Goal: Obtain resource: Download file/media

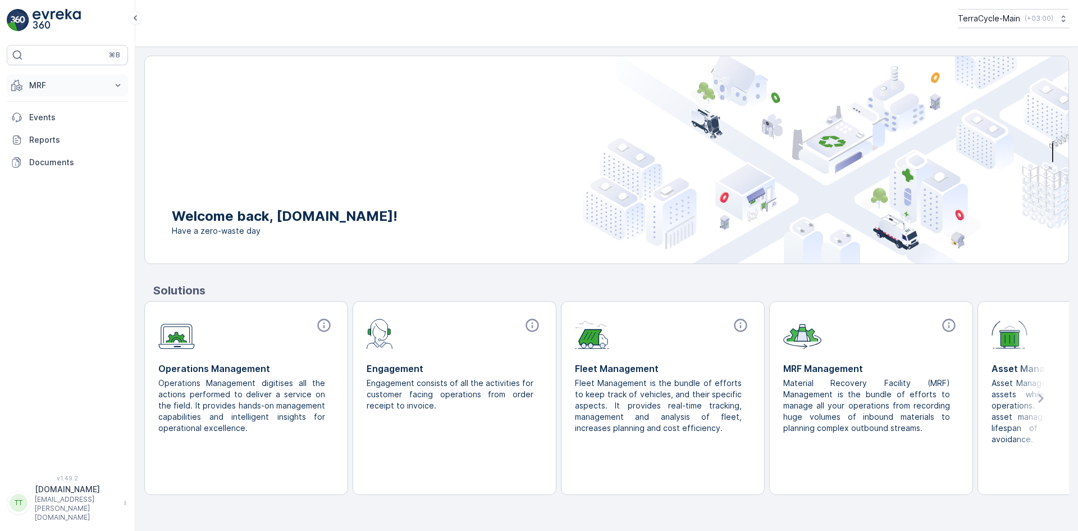
click at [39, 85] on p "MRF" at bounding box center [67, 85] width 76 height 11
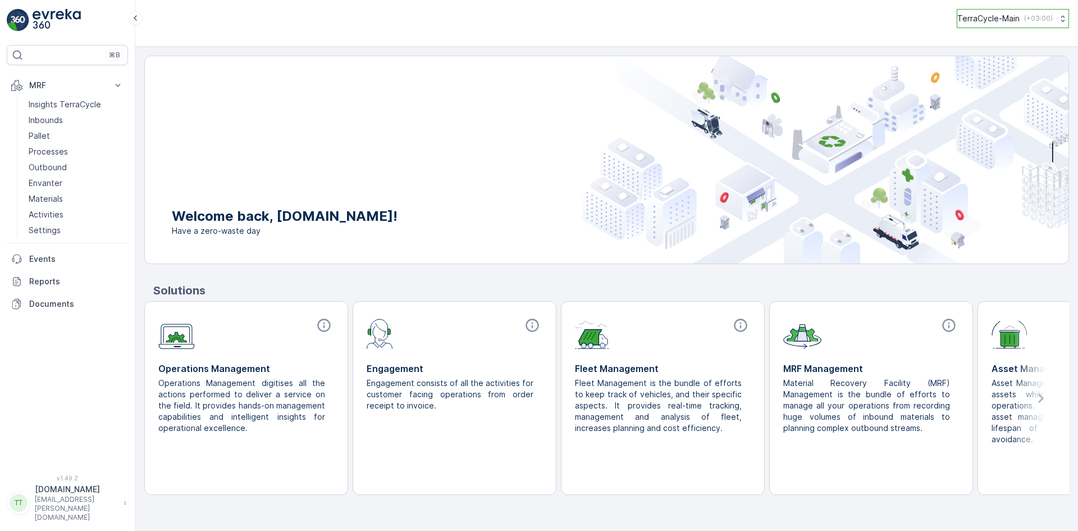
click at [1034, 19] on p "( +03:00 )" at bounding box center [1038, 18] width 29 height 9
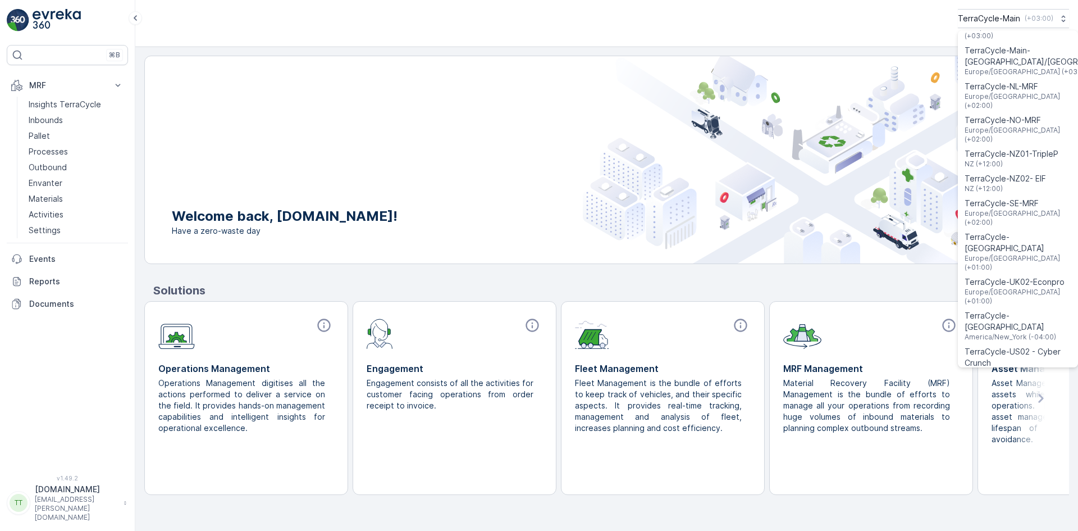
scroll to position [897, 0]
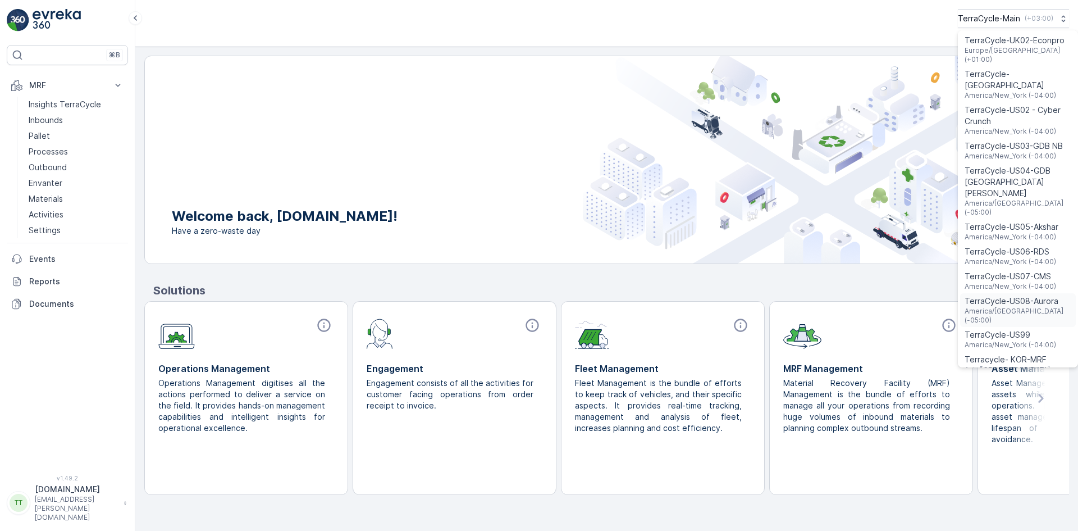
click at [995, 307] on span "America/Chicago (-05:00)" at bounding box center [1018, 316] width 107 height 18
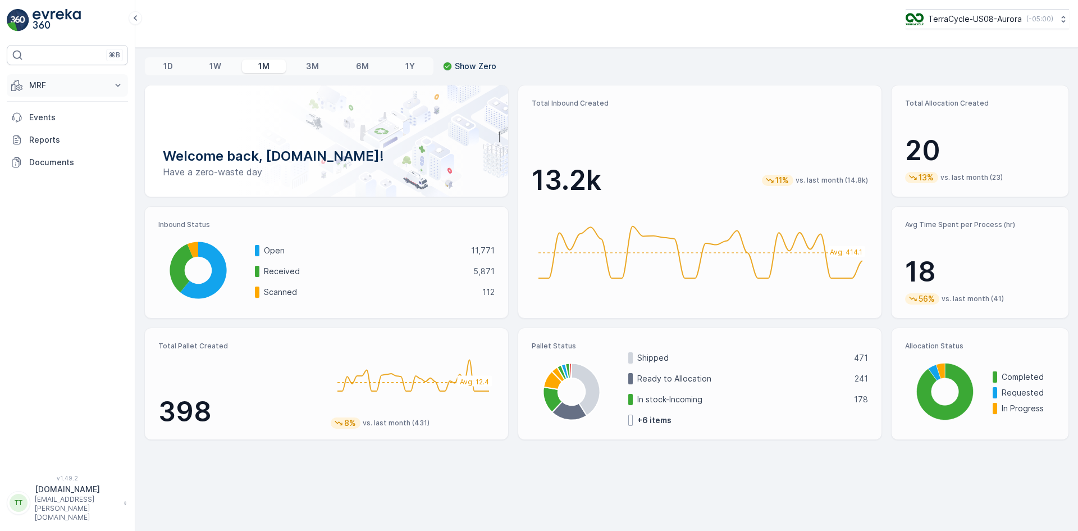
click at [51, 84] on p "MRF" at bounding box center [67, 85] width 76 height 11
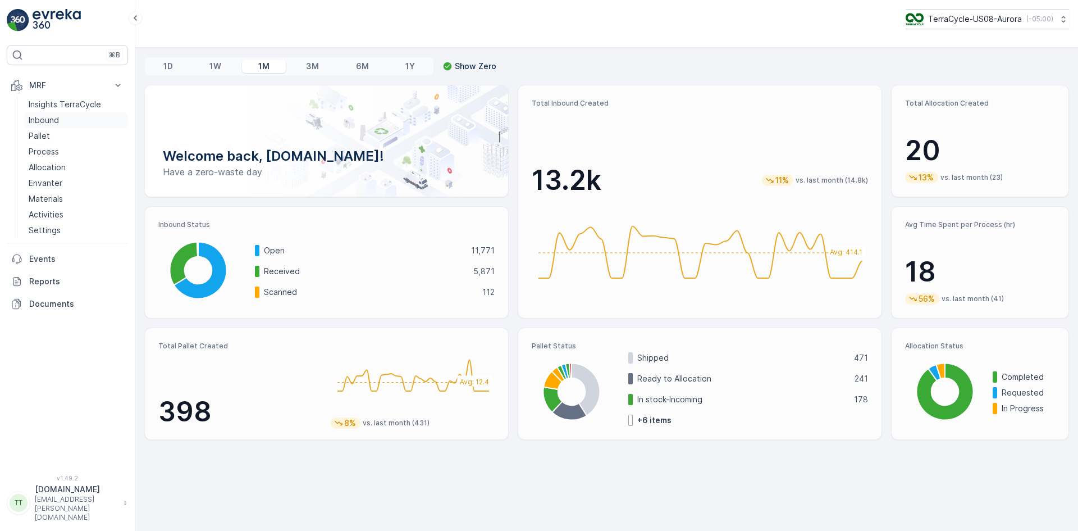
click at [46, 119] on p "Inbound" at bounding box center [44, 120] width 30 height 11
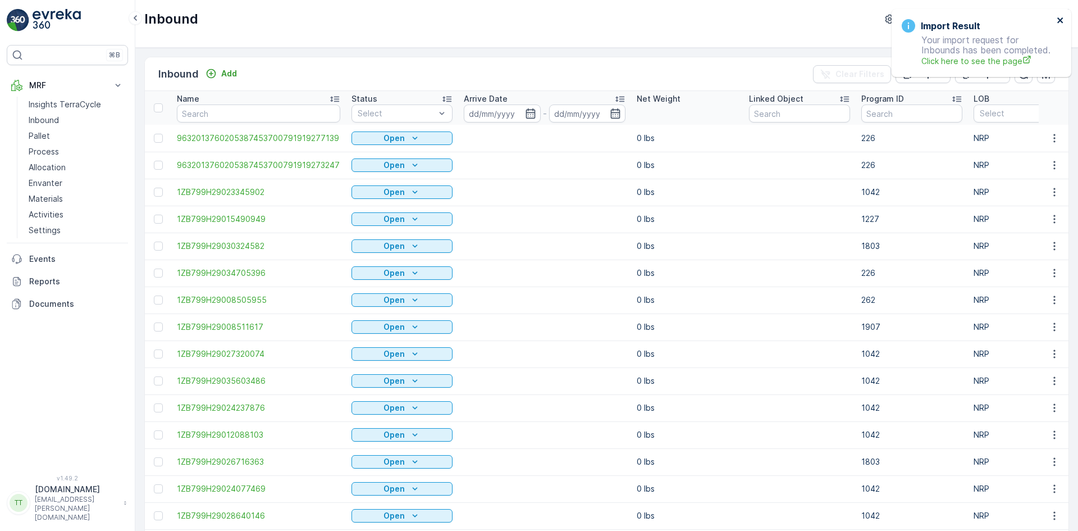
click at [1058, 20] on icon "close" at bounding box center [1061, 20] width 8 height 9
click at [493, 112] on input at bounding box center [502, 113] width 77 height 18
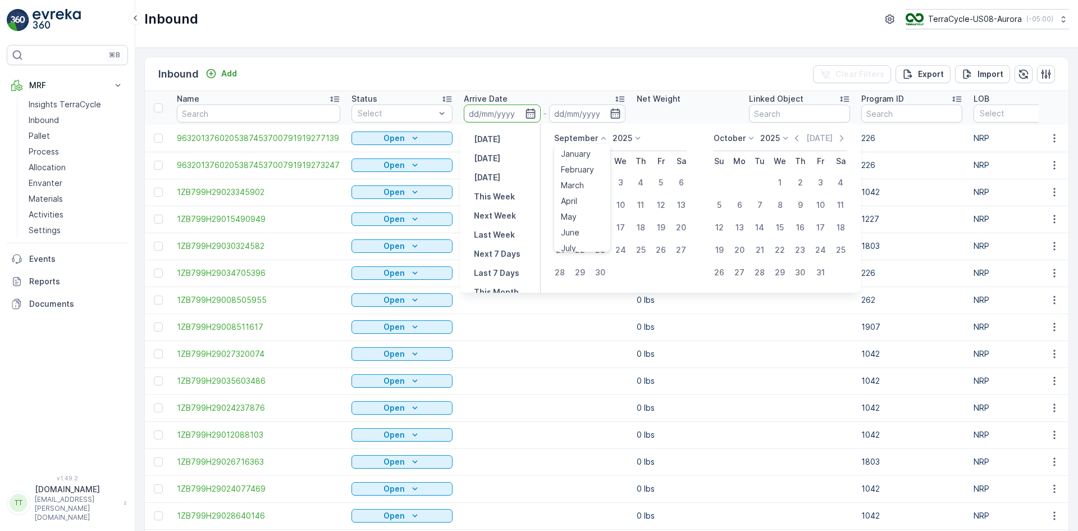
click at [575, 136] on p "September" at bounding box center [576, 137] width 44 height 11
click at [571, 174] on span "August" at bounding box center [574, 178] width 26 height 11
click at [658, 182] on div "1" at bounding box center [661, 182] width 18 height 18
type input "01.08.2025"
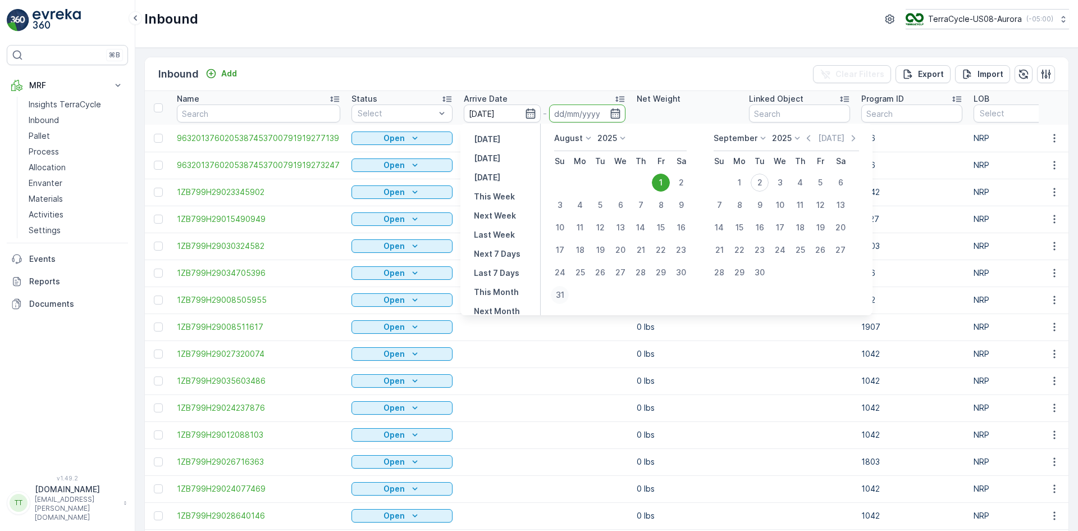
click at [565, 293] on div "31" at bounding box center [560, 295] width 18 height 18
type input "31.08.2025"
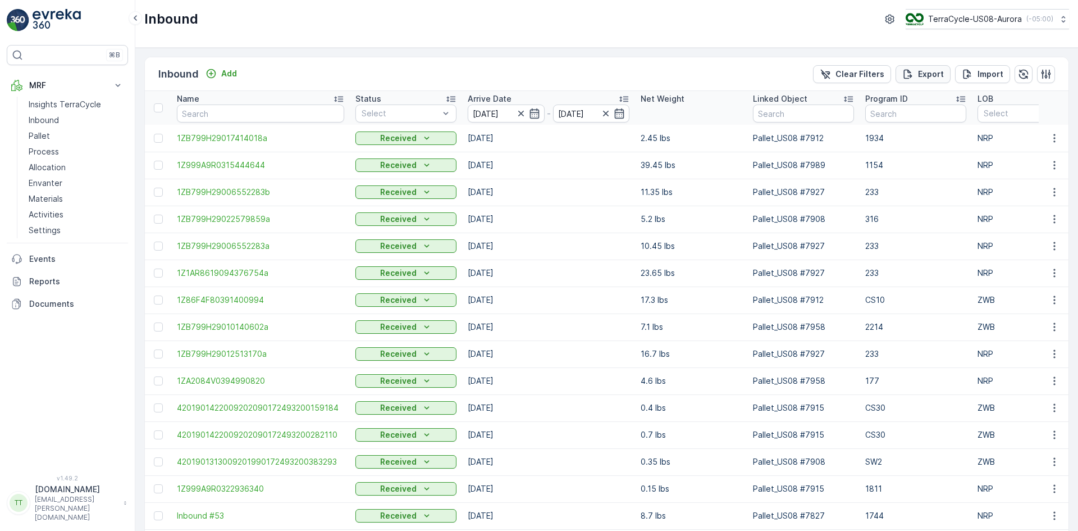
click at [926, 76] on p "Export" at bounding box center [931, 73] width 26 height 11
click at [931, 66] on span "reports" at bounding box center [987, 61] width 132 height 12
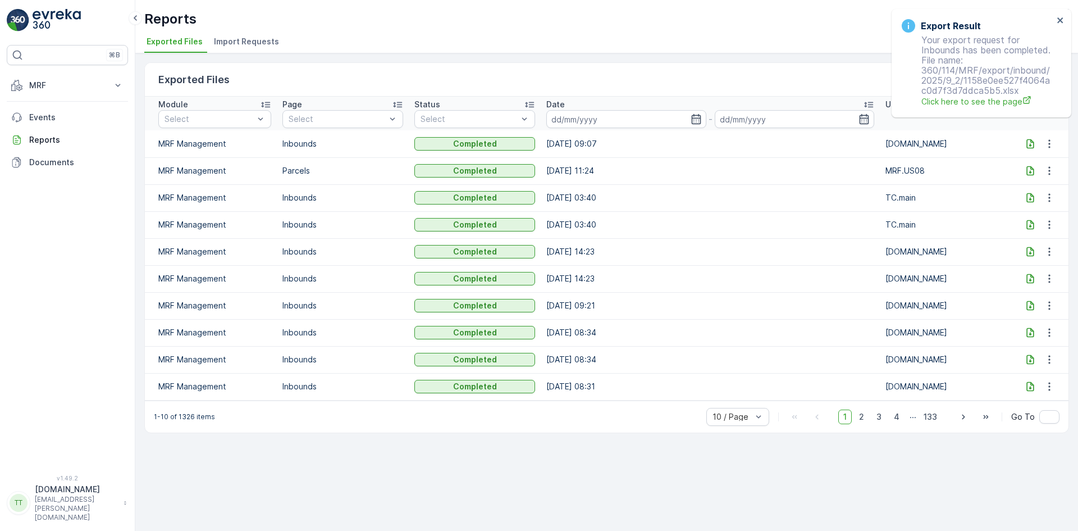
click at [1030, 138] on icon at bounding box center [1030, 143] width 11 height 11
click at [936, 103] on span "Click here to see the page" at bounding box center [987, 101] width 132 height 12
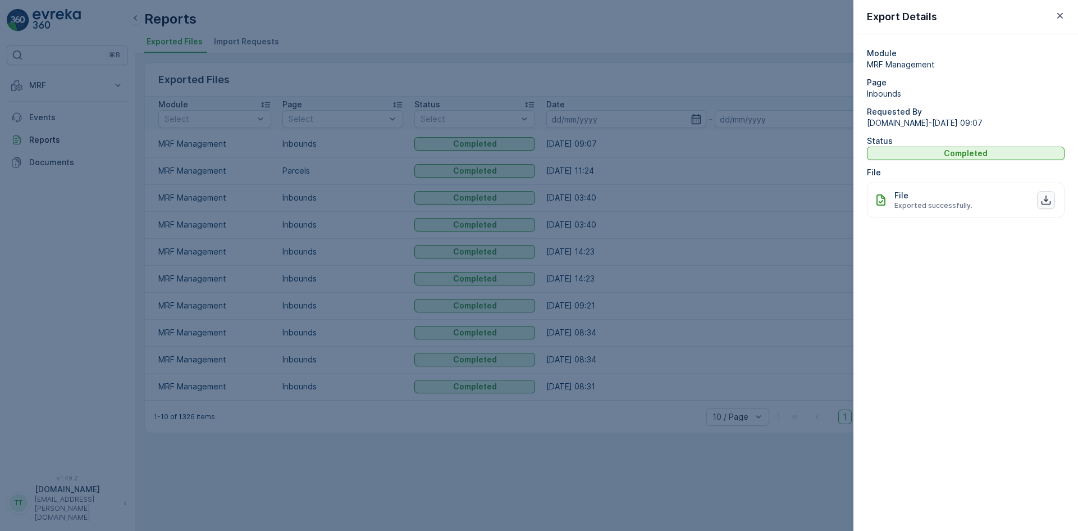
click at [1048, 199] on icon "button" at bounding box center [1045, 199] width 11 height 11
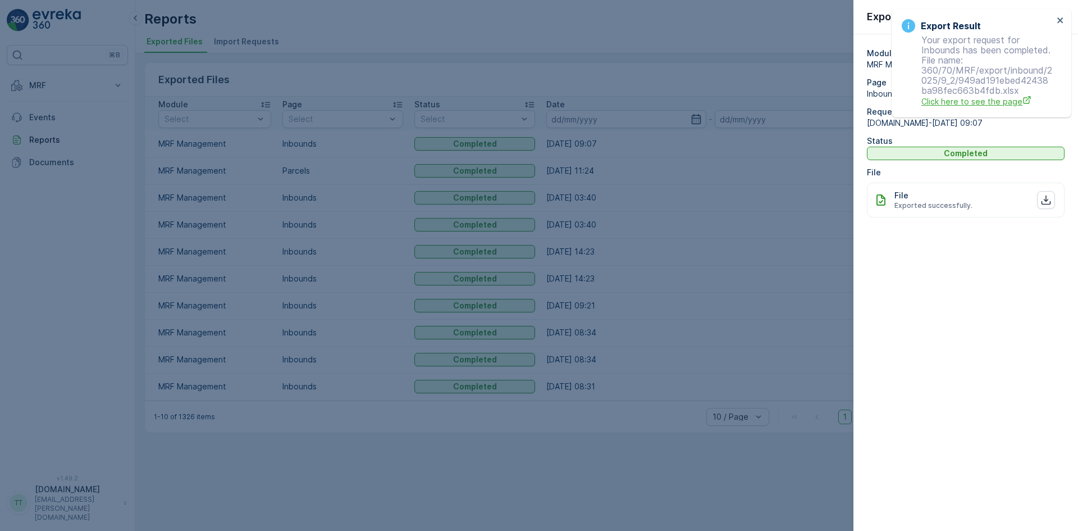
click at [968, 100] on span "Click here to see the page" at bounding box center [987, 101] width 132 height 12
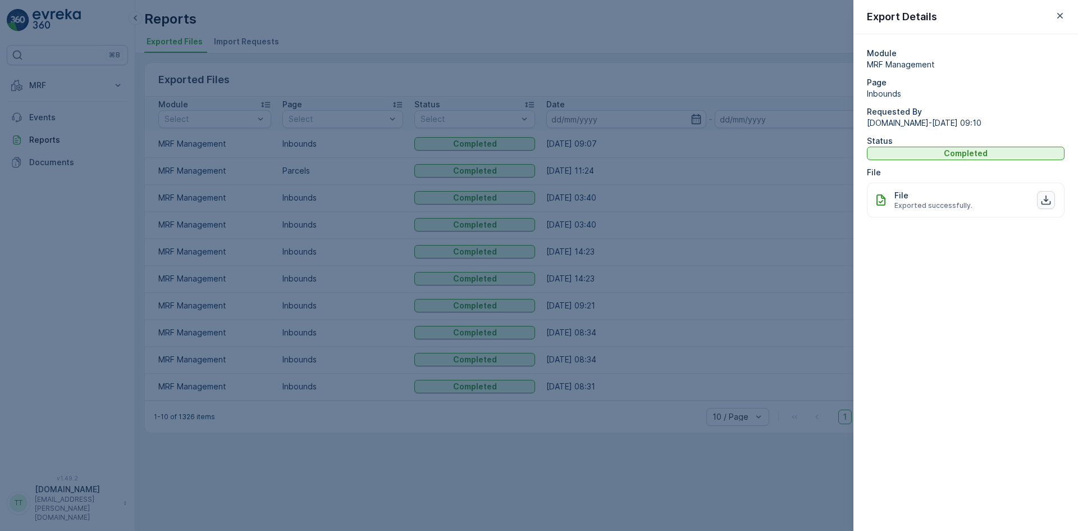
click at [1039, 204] on button "button" at bounding box center [1046, 200] width 18 height 18
